Goal: Use online tool/utility

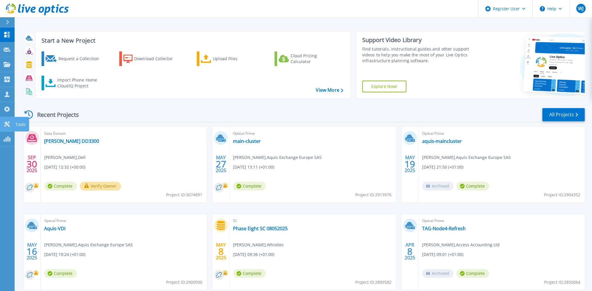
click at [9, 125] on icon at bounding box center [7, 124] width 7 height 6
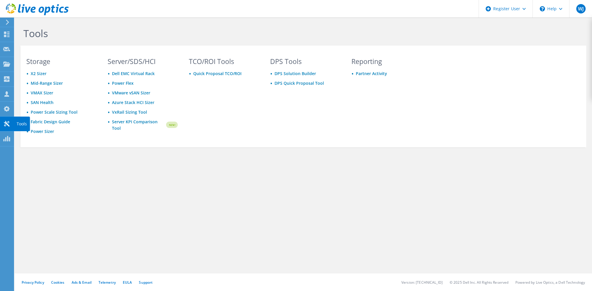
click at [10, 123] on icon at bounding box center [6, 124] width 7 height 6
click at [43, 133] on link "Power Sizer" at bounding box center [42, 132] width 23 height 6
